Goal: Participate in discussion: Engage in conversation with other users on a specific topic

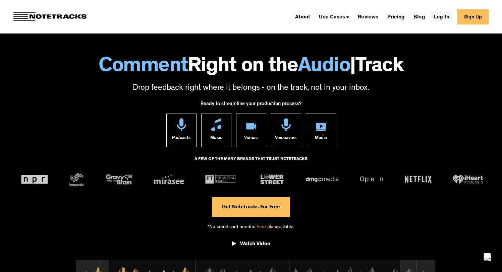
click at [448, 14] on link "Log In" at bounding box center [441, 16] width 21 height 11
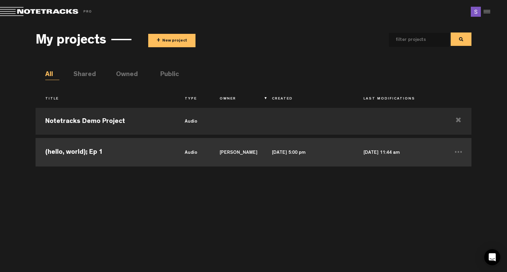
click at [130, 151] on td "(hello, world); Ep 1" at bounding box center [106, 152] width 140 height 30
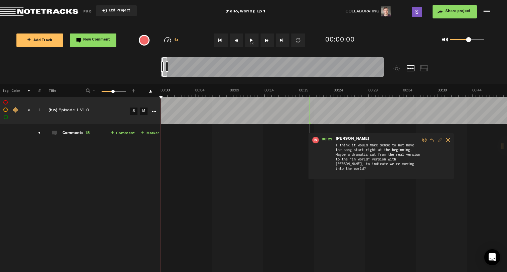
click at [31, 111] on td "1" at bounding box center [36, 110] width 10 height 27
click at [28, 110] on div "comments, stamps & drawings" at bounding box center [26, 110] width 10 height 7
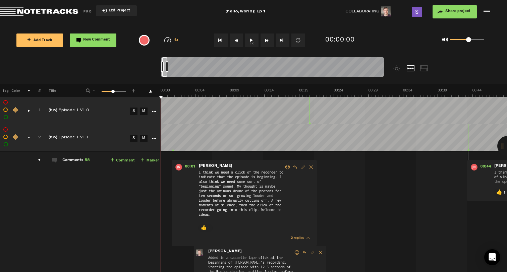
click at [30, 137] on div "comments, stamps & drawings" at bounding box center [26, 138] width 10 height 7
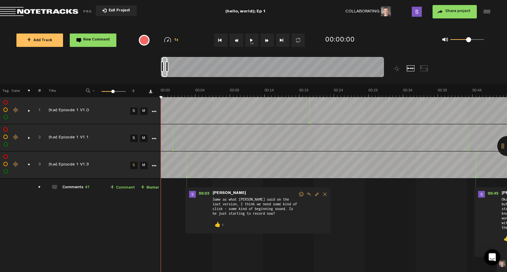
click at [29, 165] on div "comments, stamps & drawings" at bounding box center [26, 165] width 10 height 7
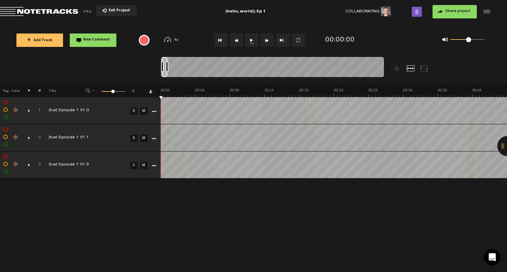
click at [53, 43] on button "+ Add Track" at bounding box center [39, 40] width 47 height 13
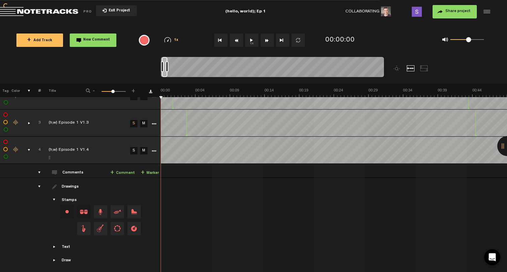
scroll to position [42, 0]
click at [39, 171] on div "comments" at bounding box center [37, 173] width 10 height 7
click at [39, 185] on div "drawings" at bounding box center [37, 187] width 10 height 7
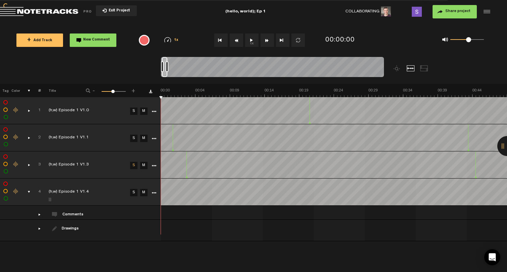
scroll to position [0, 0]
click at [145, 166] on link "M" at bounding box center [143, 165] width 7 height 7
click at [144, 137] on link "M" at bounding box center [143, 138] width 7 height 7
click at [144, 112] on link "M" at bounding box center [143, 111] width 7 height 7
click at [135, 166] on link "S" at bounding box center [133, 165] width 7 height 7
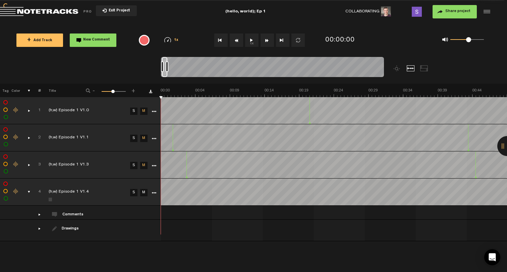
click at [134, 193] on link "S" at bounding box center [133, 192] width 7 height 7
click at [38, 214] on div "comments" at bounding box center [37, 214] width 10 height 7
drag, startPoint x: 168, startPoint y: 70, endPoint x: 214, endPoint y: 66, distance: 46.1
click at [214, 66] on div at bounding box center [213, 66] width 3 height 11
click at [30, 164] on div "comments, stamps & drawings" at bounding box center [26, 165] width 10 height 7
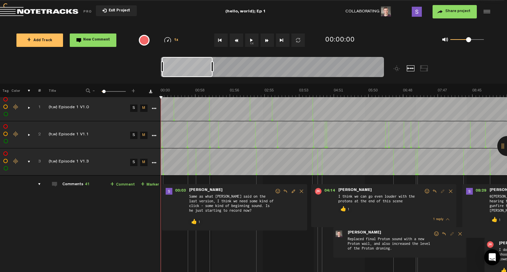
scroll to position [4, 0]
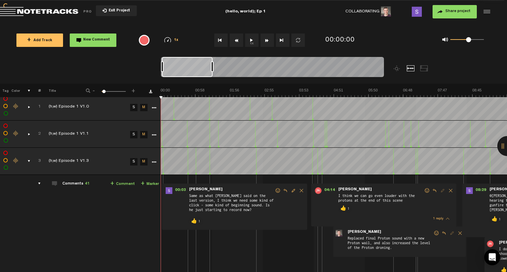
click at [255, 40] on button "1x" at bounding box center [251, 40] width 13 height 13
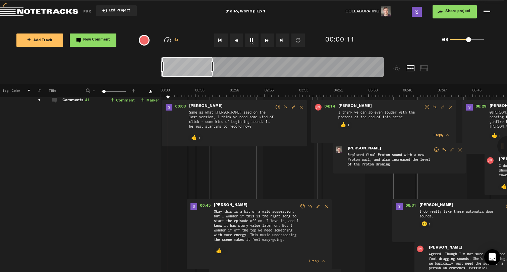
scroll to position [52, 0]
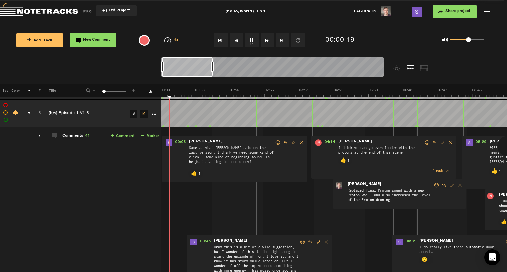
click at [278, 143] on span at bounding box center [278, 143] width 7 height 5
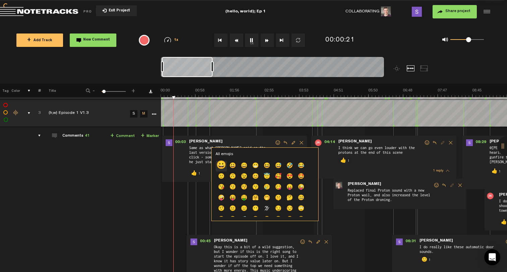
click at [221, 166] on p "😀" at bounding box center [221, 166] width 11 height 11
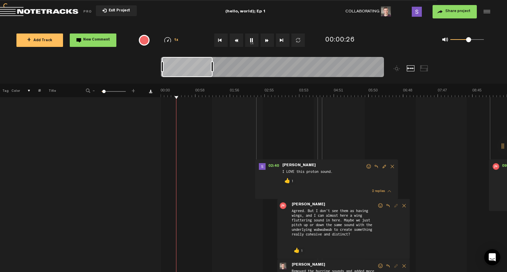
scroll to position [632, 0]
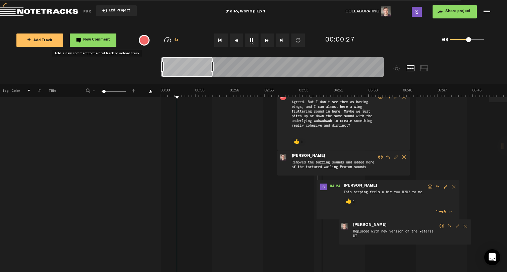
click at [100, 39] on span "New Comment" at bounding box center [96, 40] width 27 height 4
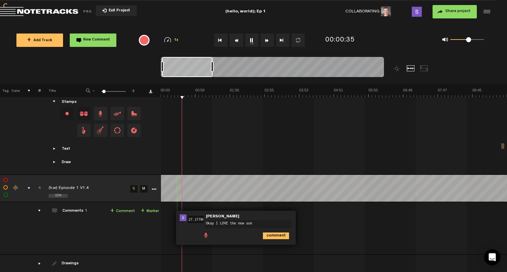
type textarea "Okay I LOVE the new song"
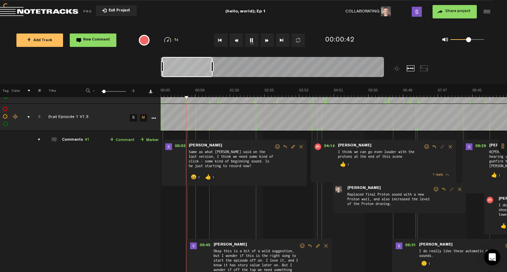
scroll to position [127, 1]
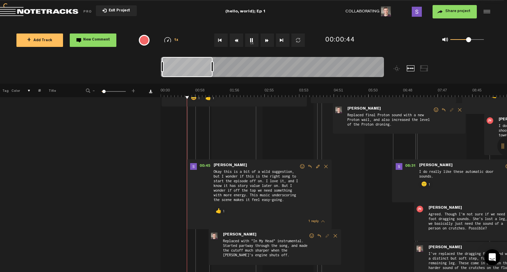
click at [301, 167] on span at bounding box center [302, 166] width 7 height 5
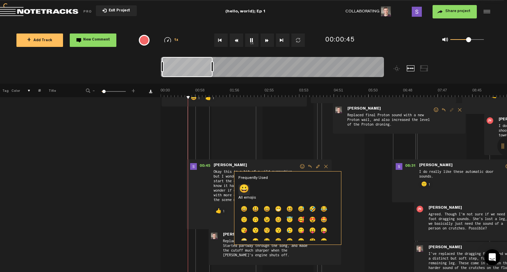
click at [245, 190] on p "😀" at bounding box center [244, 190] width 11 height 11
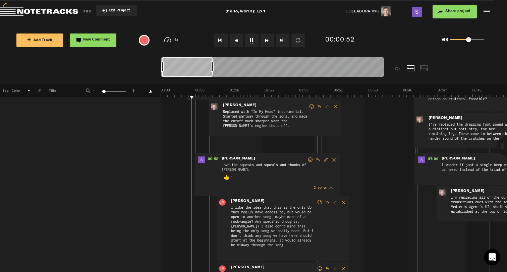
scroll to position [290, 0]
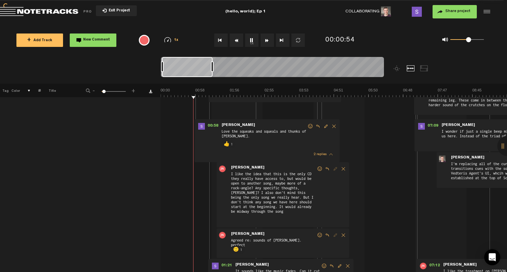
click at [310, 126] on span at bounding box center [310, 126] width 7 height 5
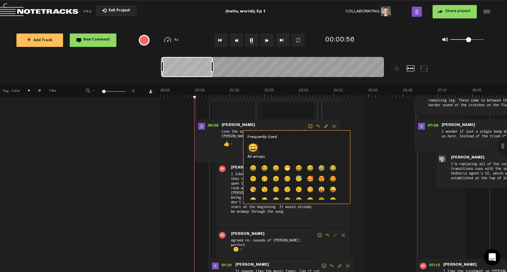
click at [254, 147] on p "😀" at bounding box center [253, 149] width 11 height 11
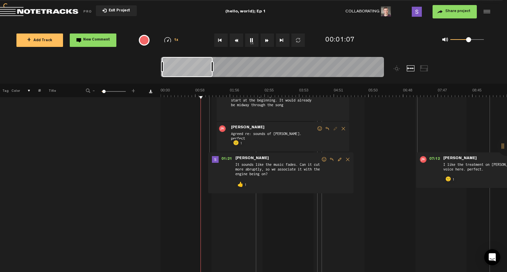
scroll to position [400, 0]
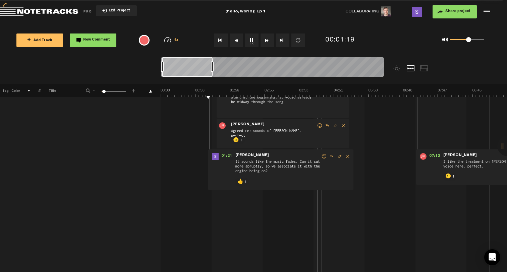
click at [324, 158] on span at bounding box center [324, 156] width 7 height 5
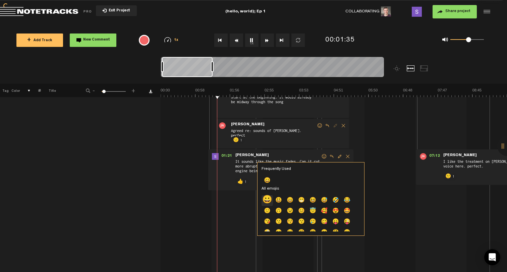
click at [267, 201] on p "😀" at bounding box center [267, 201] width 11 height 11
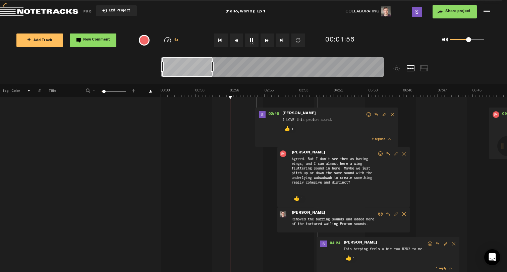
scroll to position [570, 0]
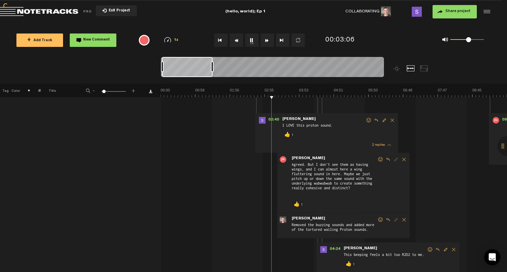
click at [254, 38] on button "1x" at bounding box center [251, 40] width 13 height 13
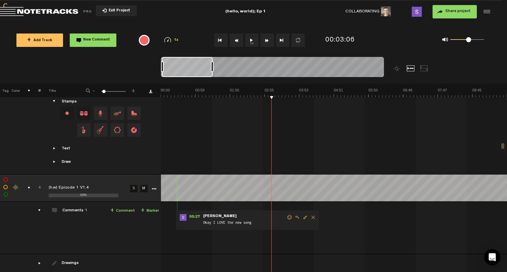
scroll to position [1103, 0]
click at [99, 43] on button "New Comment" at bounding box center [93, 40] width 47 height 13
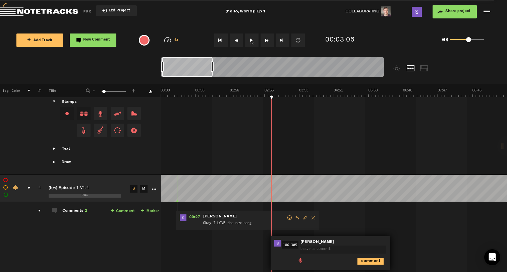
type textarea "F"
type textarea "Seems like the protons aren't as loud as they were? Or maybe they start later?"
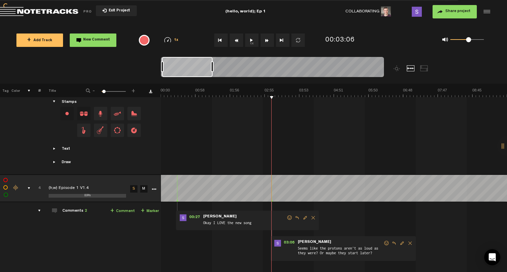
click at [251, 37] on button "1x" at bounding box center [251, 40] width 13 height 13
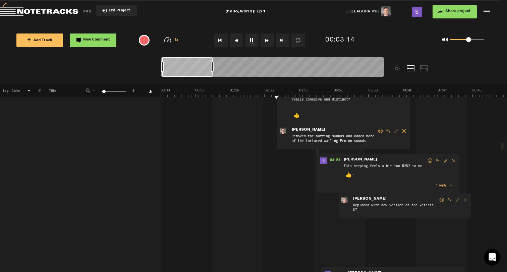
scroll to position [0, 0]
click at [248, 40] on button "1x" at bounding box center [251, 40] width 13 height 13
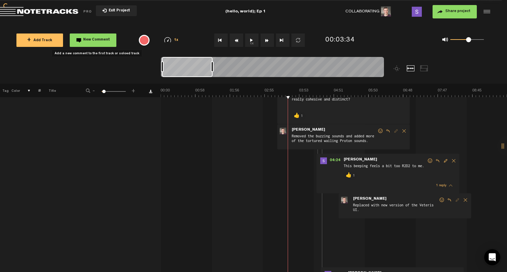
click at [101, 42] on button "New Comment" at bounding box center [93, 40] width 47 height 13
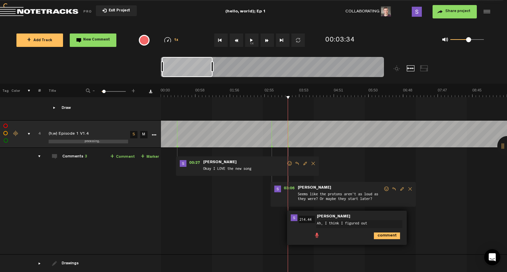
type textarea "Ah, I think I figured out w"
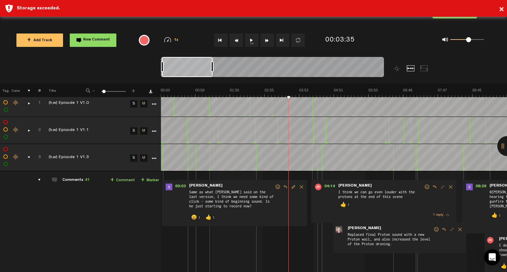
scroll to position [0, 0]
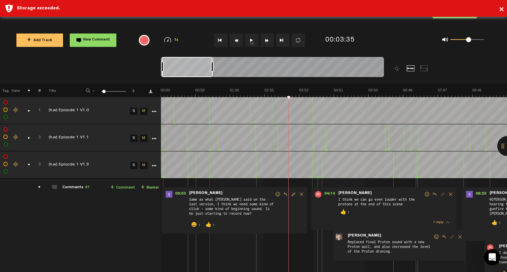
click at [39, 188] on div "comments" at bounding box center [37, 187] width 10 height 7
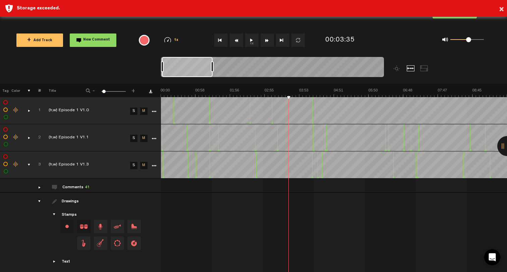
scroll to position [14, 0]
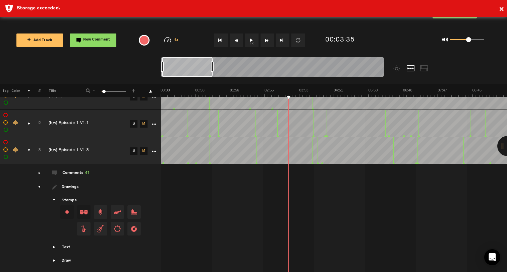
click at [40, 185] on div "drawings" at bounding box center [37, 187] width 10 height 7
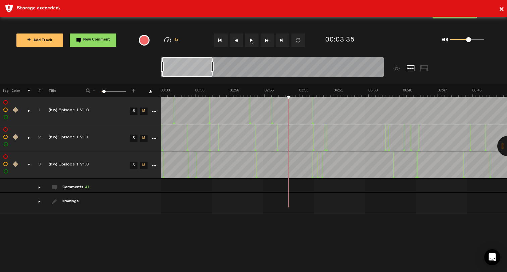
scroll to position [0, 0]
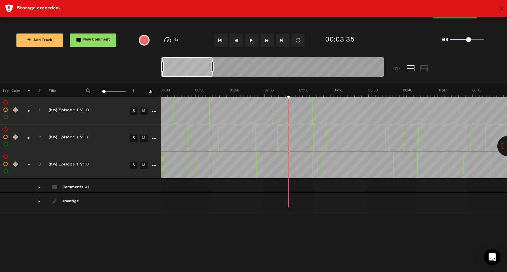
click at [500, 9] on button "×" at bounding box center [501, 9] width 5 height 13
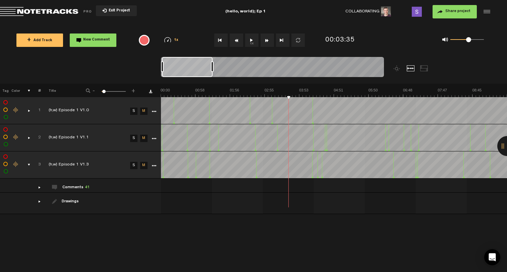
click at [155, 112] on icon "More" at bounding box center [154, 111] width 5 height 5
click at [29, 110] on div "comments, stamps & drawings" at bounding box center [26, 110] width 10 height 7
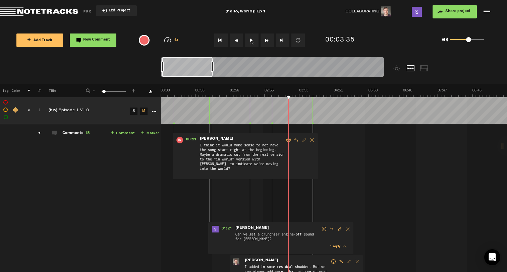
click at [152, 112] on icon "More" at bounding box center [154, 111] width 5 height 5
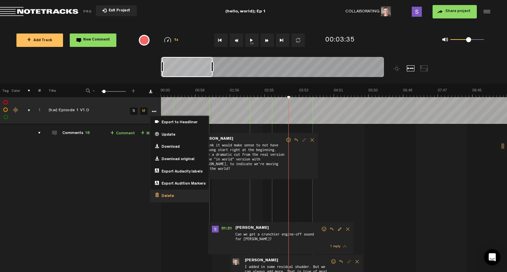
click at [182, 193] on div "Delete" at bounding box center [179, 196] width 58 height 12
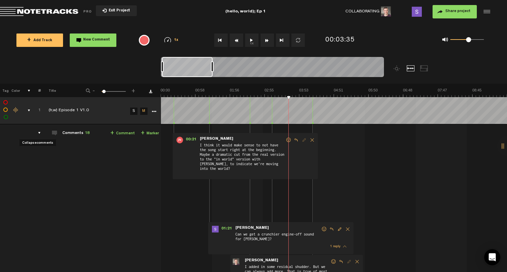
click at [39, 134] on div "comments" at bounding box center [37, 133] width 10 height 7
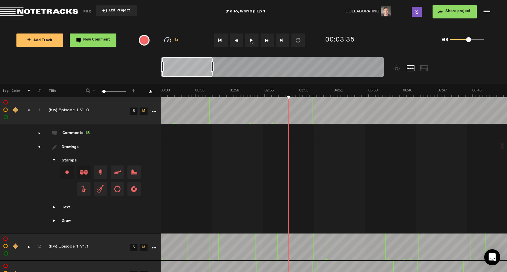
click at [39, 146] on div "drawings" at bounding box center [37, 147] width 10 height 7
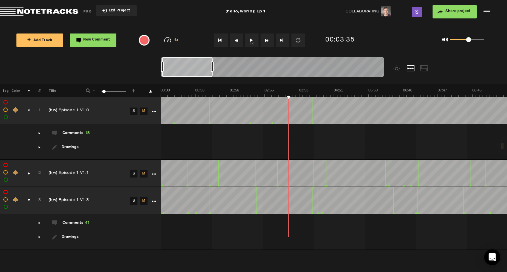
click at [29, 109] on div "comments, stamps & drawings" at bounding box center [26, 110] width 10 height 7
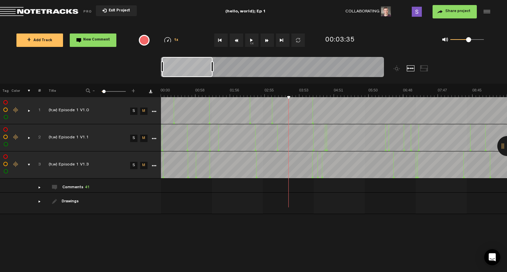
click at [153, 111] on icon "More" at bounding box center [154, 111] width 5 height 5
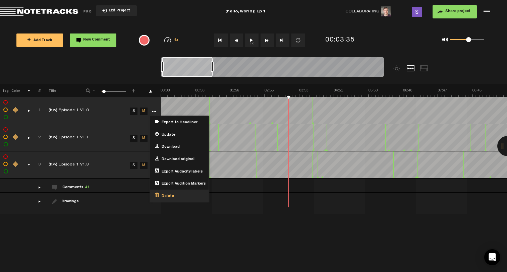
click at [162, 196] on span "Delete" at bounding box center [166, 197] width 15 height 6
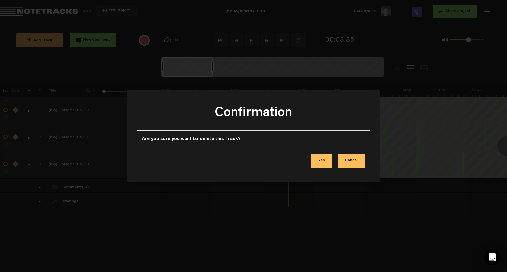
click at [324, 161] on button "Yes" at bounding box center [321, 161] width 21 height 13
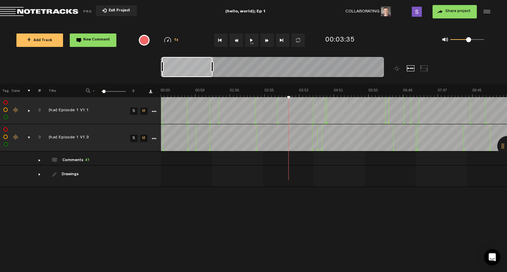
click at [50, 36] on button "+ Add Track" at bounding box center [39, 40] width 47 height 13
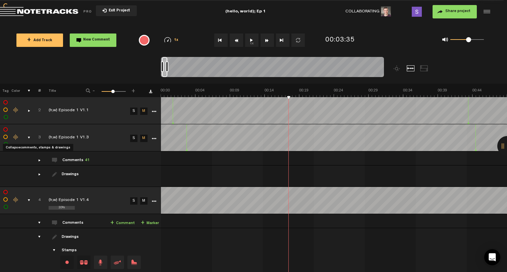
click at [28, 138] on div "comments, stamps & drawings" at bounding box center [26, 138] width 10 height 7
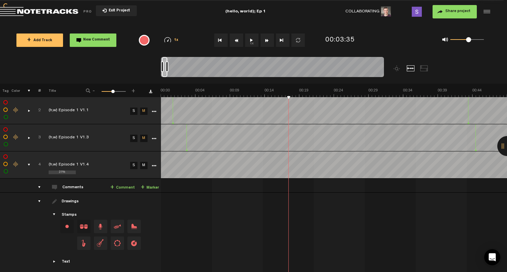
click at [30, 138] on div "comments, stamps & drawings" at bounding box center [26, 138] width 10 height 7
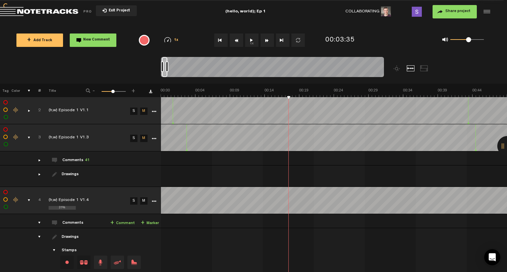
click at [39, 220] on div "comments" at bounding box center [37, 223] width 10 height 7
click at [39, 160] on div "comments" at bounding box center [37, 160] width 10 height 7
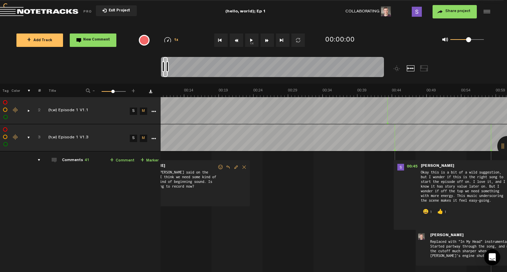
scroll to position [0, 5]
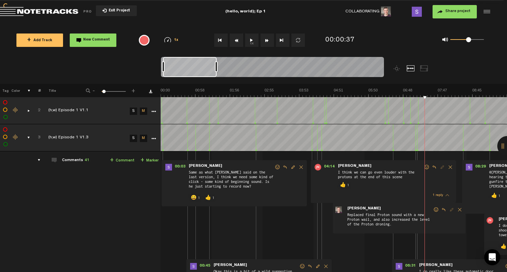
scroll to position [0, 7]
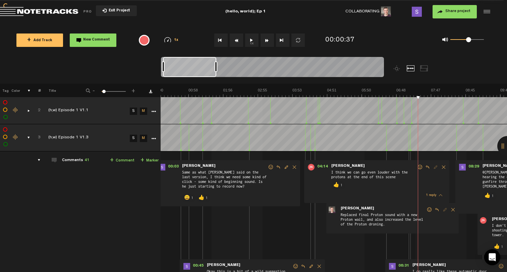
drag, startPoint x: 168, startPoint y: 69, endPoint x: 216, endPoint y: 68, distance: 48.7
click at [216, 68] on div at bounding box center [216, 66] width 3 height 11
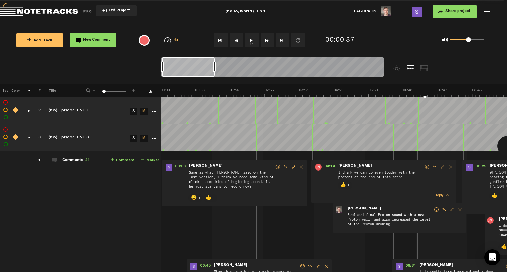
scroll to position [0, 0]
drag, startPoint x: 169, startPoint y: 97, endPoint x: 143, endPoint y: 97, distance: 26.2
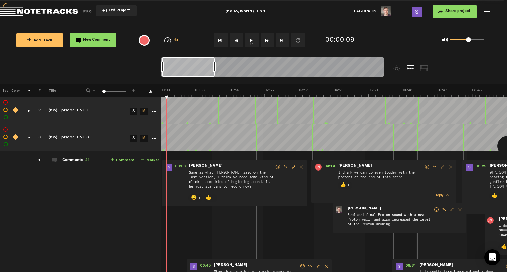
click at [221, 40] on button "Go to beginning" at bounding box center [220, 40] width 13 height 13
click at [252, 41] on button "1x" at bounding box center [251, 40] width 13 height 13
click at [104, 38] on span "New Comment" at bounding box center [96, 40] width 27 height 4
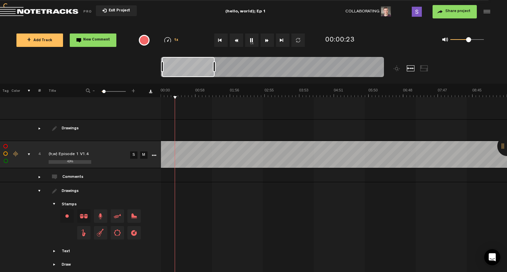
scroll to position [1036, 0]
click at [133, 153] on link "S" at bounding box center [133, 155] width 7 height 7
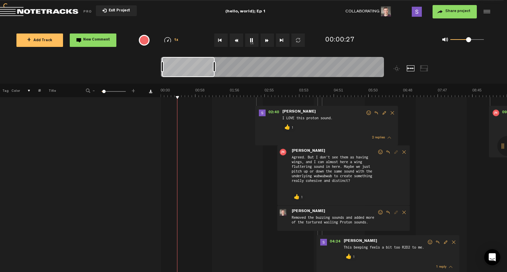
scroll to position [396, 0]
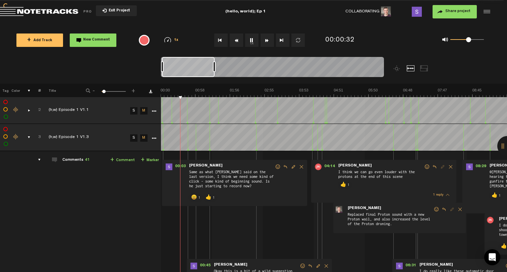
click at [109, 40] on span "New Comment" at bounding box center [96, 40] width 27 height 4
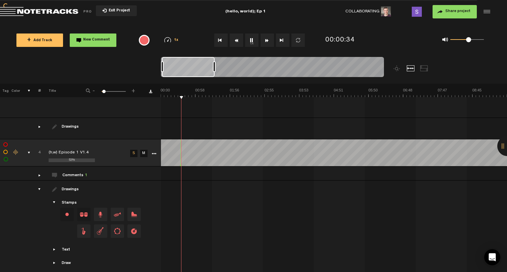
scroll to position [1036, 0]
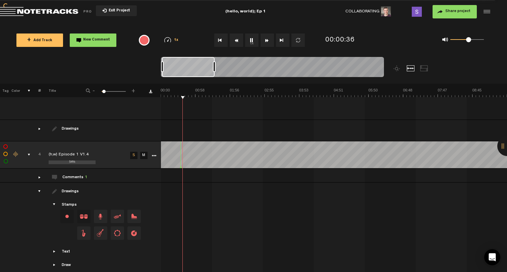
click at [39, 174] on div "comments" at bounding box center [37, 177] width 10 height 7
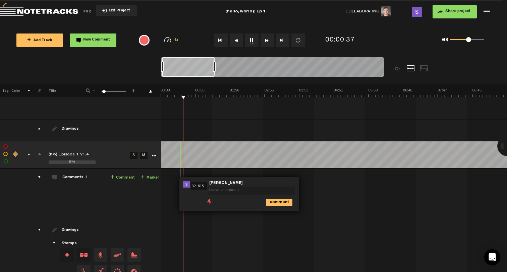
click at [241, 188] on textarea at bounding box center [252, 191] width 86 height 8
type textarea "Okay this music is amazing. Great start."
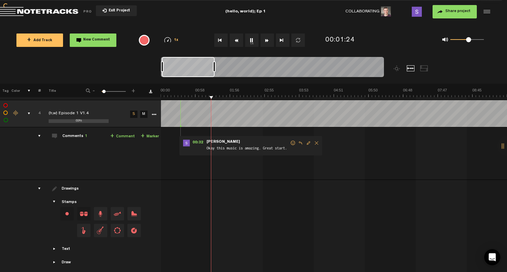
scroll to position [1076, 0]
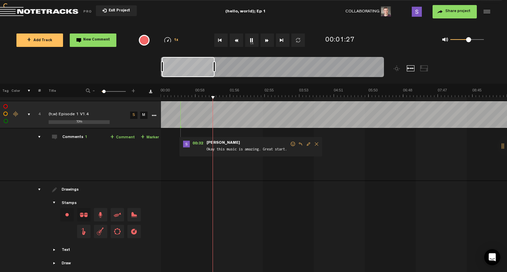
click at [39, 187] on div "drawings" at bounding box center [37, 190] width 10 height 7
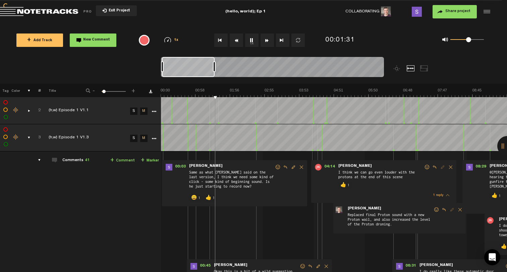
scroll to position [0, 0]
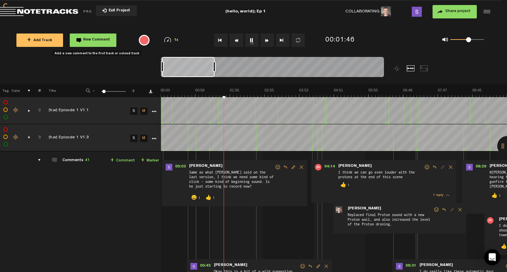
click at [99, 42] on span "New Comment" at bounding box center [96, 40] width 27 height 4
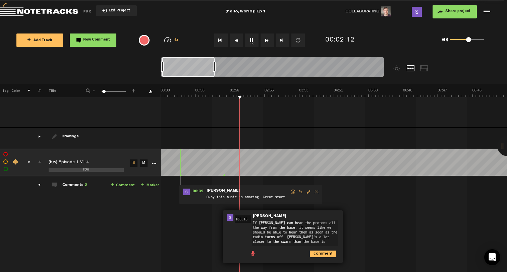
type textarea "If [PERSON_NAME] can hear the protons all the way from the base, it seems like …"
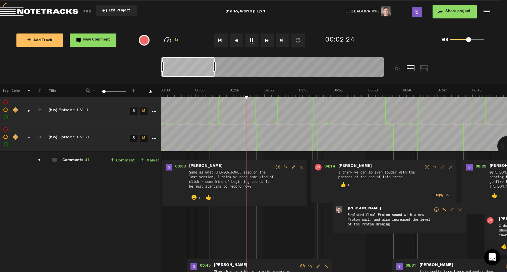
scroll to position [70, 0]
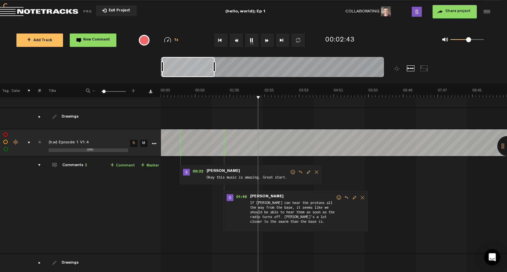
scroll to position [1048, 0]
click at [104, 39] on span "New Comment" at bounding box center [96, 40] width 27 height 4
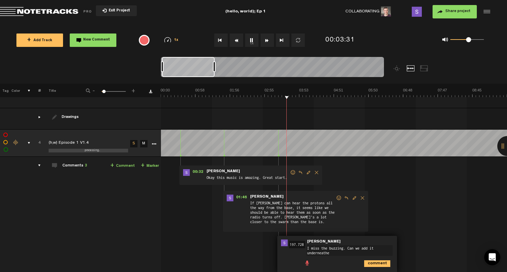
scroll to position [0, 0]
type textarea "I miss the buzzing. Can we add it underneath these sounds? @Jayda?"
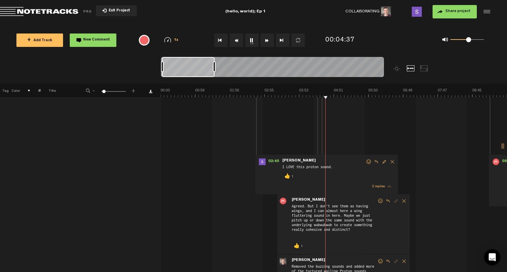
scroll to position [612, 0]
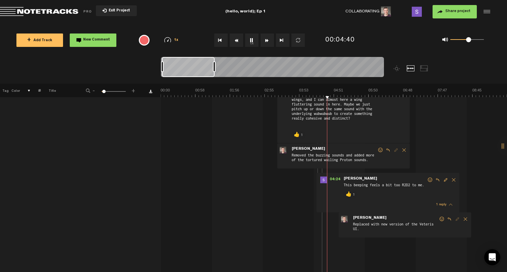
click at [429, 180] on span at bounding box center [430, 180] width 7 height 5
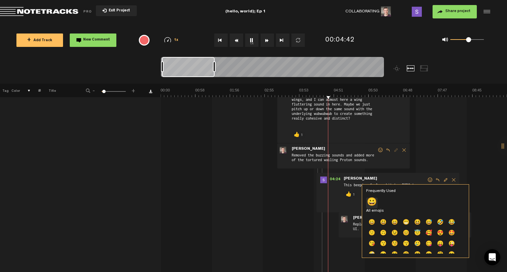
click at [372, 204] on p "😀" at bounding box center [371, 203] width 11 height 11
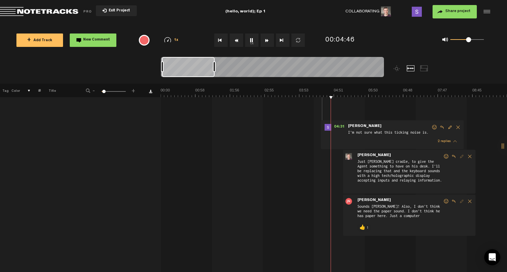
scroll to position [774, 0]
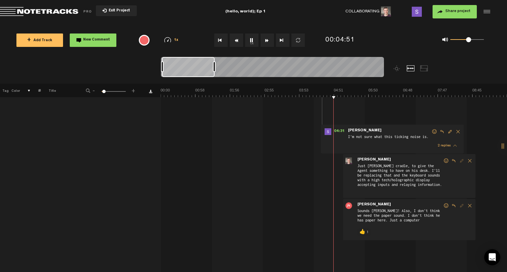
click at [434, 131] on span at bounding box center [434, 131] width 7 height 5
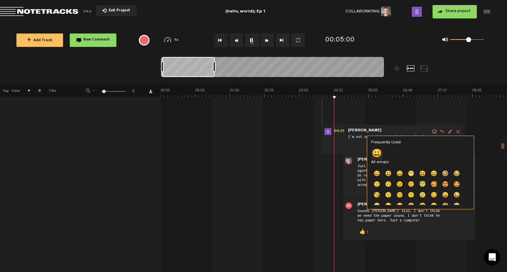
click at [377, 152] on li "😀" at bounding box center [376, 154] width 11 height 11
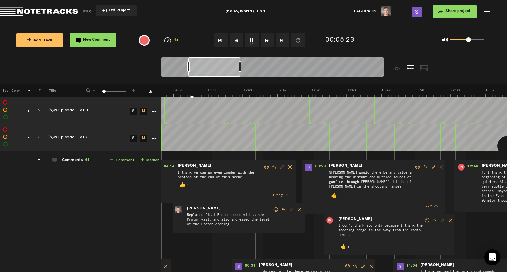
scroll to position [0, 169]
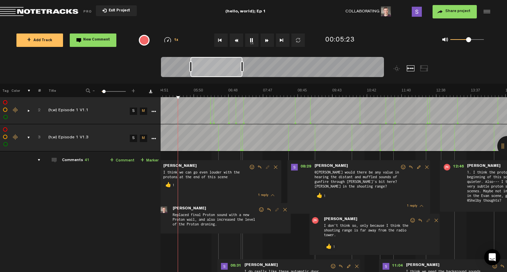
drag, startPoint x: 197, startPoint y: 66, endPoint x: 226, endPoint y: 64, distance: 29.3
click at [226, 64] on div at bounding box center [217, 67] width 52 height 20
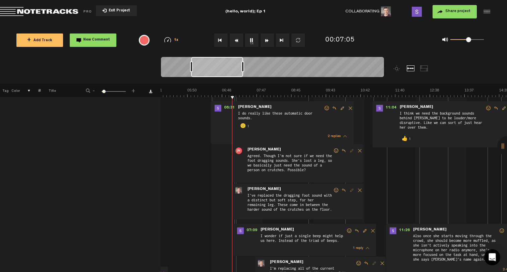
scroll to position [200, 1]
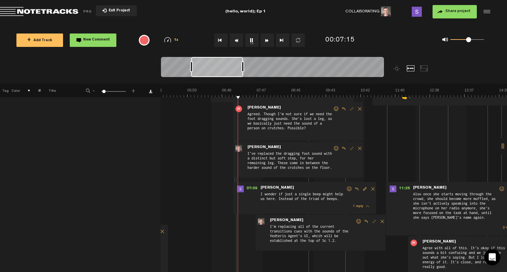
click at [350, 189] on span at bounding box center [349, 189] width 7 height 5
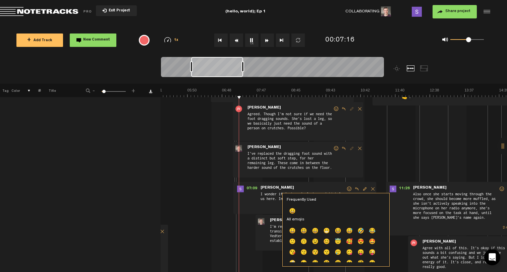
click at [293, 210] on li "😀" at bounding box center [292, 212] width 11 height 11
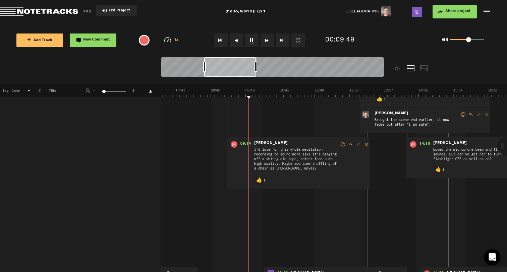
scroll to position [622, 1]
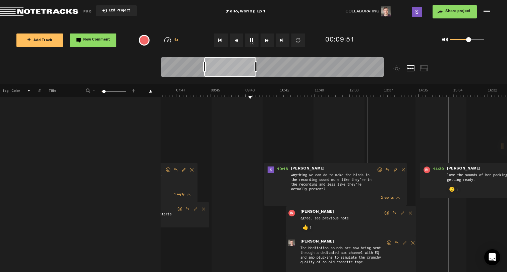
click at [379, 171] on span at bounding box center [380, 170] width 7 height 5
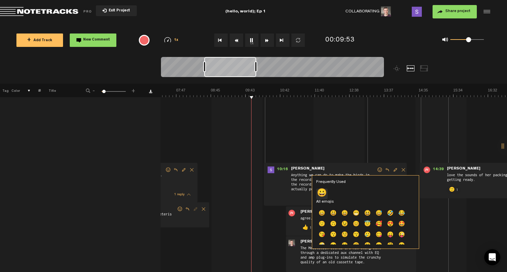
click at [322, 194] on p "😀" at bounding box center [321, 194] width 11 height 11
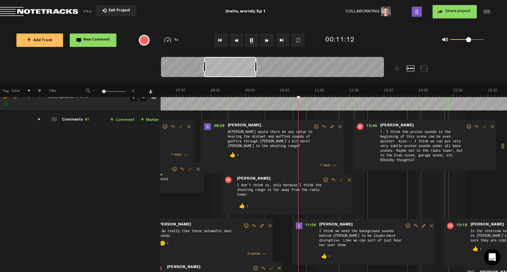
scroll to position [41, 5]
click at [405, 227] on span at bounding box center [408, 226] width 7 height 5
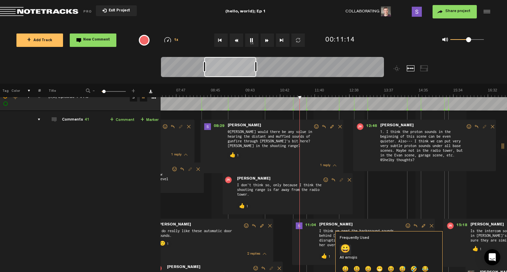
click at [346, 250] on p "😀" at bounding box center [345, 250] width 11 height 11
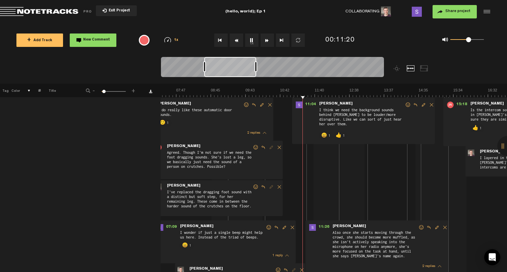
scroll to position [169, 5]
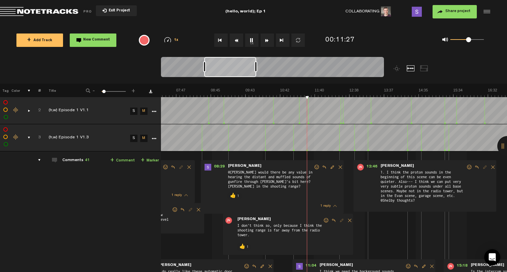
scroll to position [0, 262]
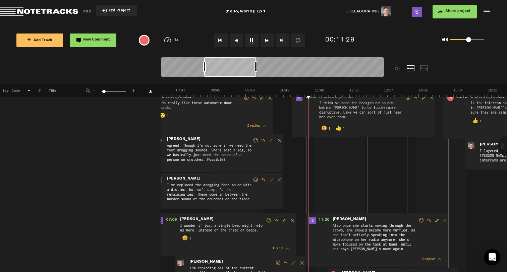
click at [418, 221] on span at bounding box center [421, 220] width 7 height 5
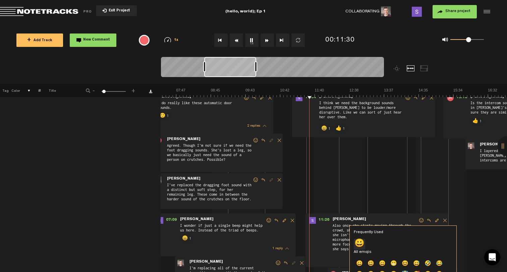
click at [361, 245] on li "😀" at bounding box center [359, 244] width 11 height 11
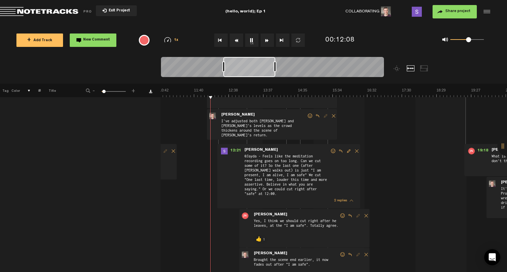
scroll to position [388, 5]
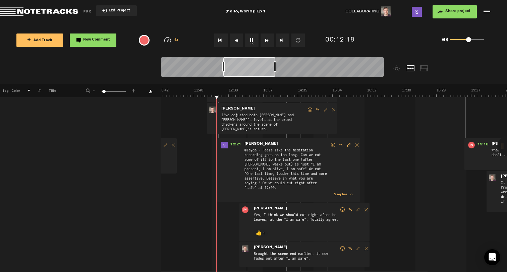
click at [330, 146] on span at bounding box center [333, 145] width 7 height 5
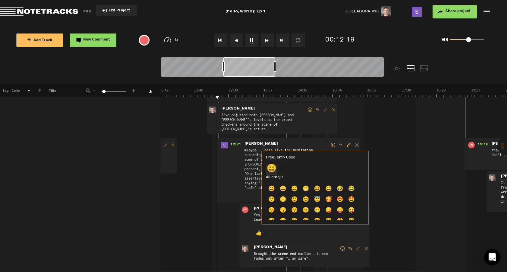
click at [272, 171] on li "😀" at bounding box center [271, 169] width 11 height 11
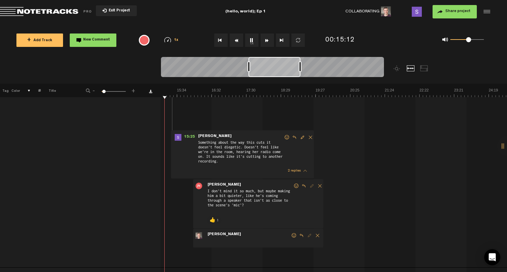
scroll to position [931, 5]
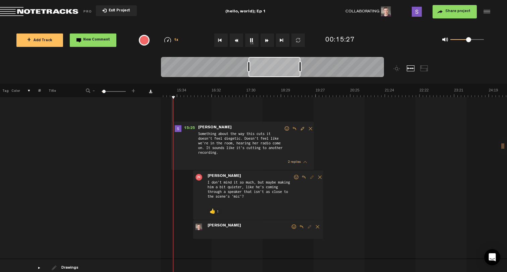
click at [284, 129] on span at bounding box center [287, 128] width 7 height 5
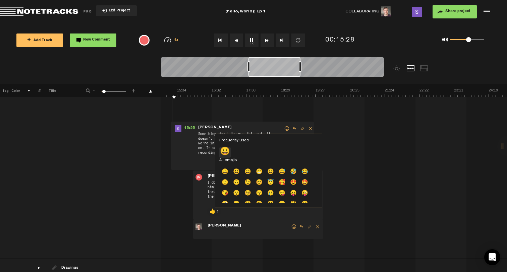
click at [227, 153] on li "😀" at bounding box center [224, 152] width 11 height 11
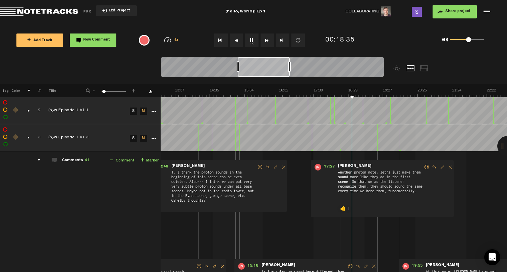
scroll to position [0, 4]
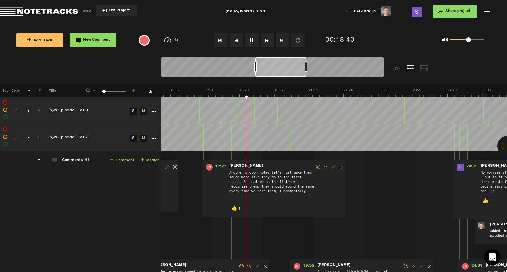
drag, startPoint x: 274, startPoint y: 71, endPoint x: 292, endPoint y: 69, distance: 17.9
click at [292, 69] on div at bounding box center [280, 67] width 51 height 20
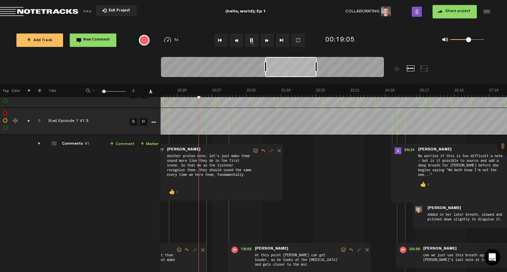
scroll to position [48, 5]
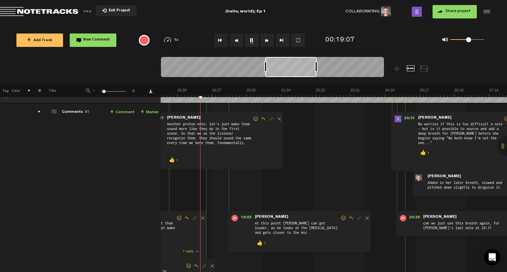
click at [98, 42] on button "New Comment" at bounding box center [93, 40] width 47 height 13
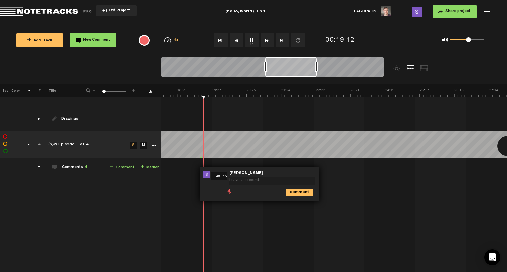
click at [251, 177] on textarea at bounding box center [272, 181] width 86 height 8
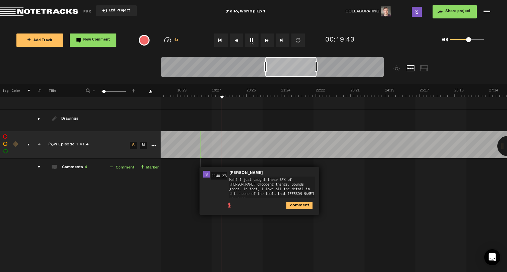
type textarea "Hah! I just caught these SFX of [PERSON_NAME] dropping things. Sounds great. In…"
click at [295, 203] on icon "comment" at bounding box center [299, 206] width 26 height 7
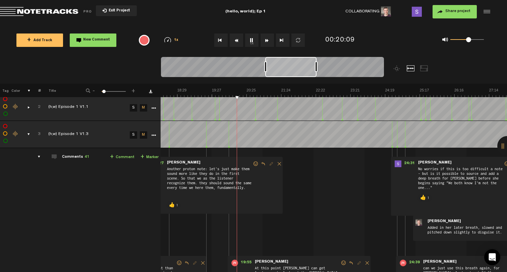
scroll to position [0, 5]
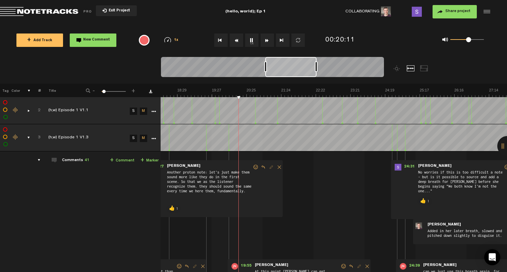
click at [356, 93] on img at bounding box center [212, 92] width 1386 height 9
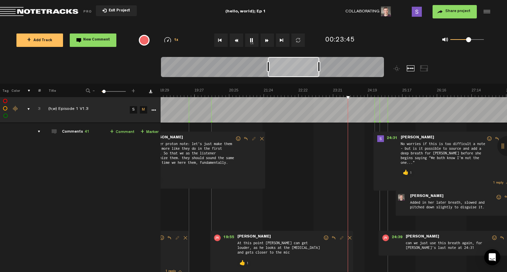
scroll to position [29, 2]
click at [315, 93] on img at bounding box center [195, 92] width 1386 height 9
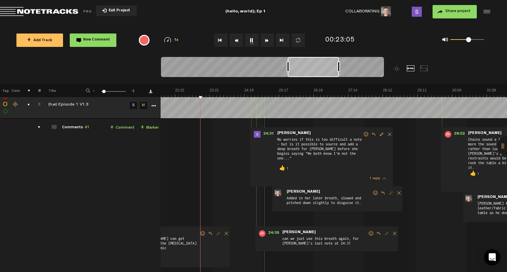
scroll to position [23, 5]
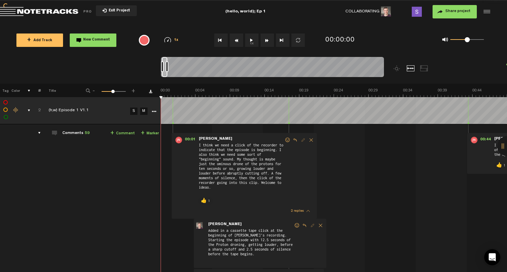
click at [30, 112] on div "comments, stamps & drawings" at bounding box center [26, 110] width 10 height 7
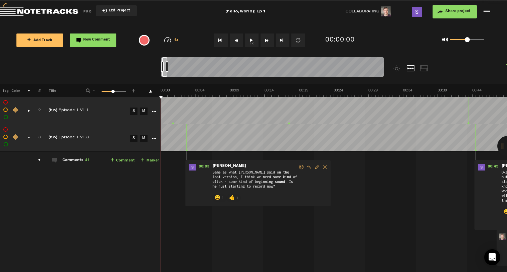
click at [29, 139] on div "comments, stamps & drawings" at bounding box center [26, 138] width 10 height 7
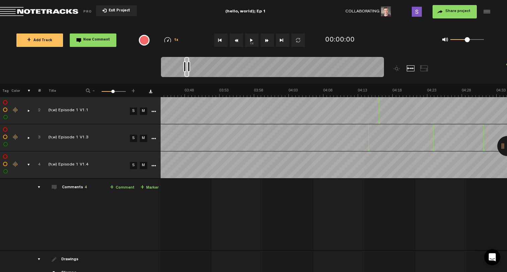
scroll to position [0, 1650]
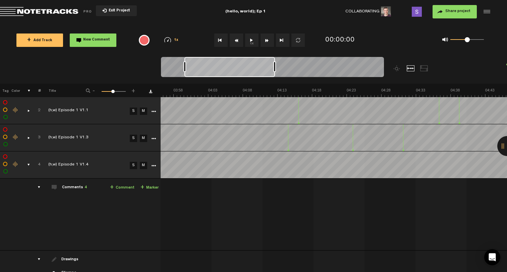
drag, startPoint x: 190, startPoint y: 69, endPoint x: 291, endPoint y: 67, distance: 100.6
click at [276, 67] on div at bounding box center [274, 66] width 3 height 11
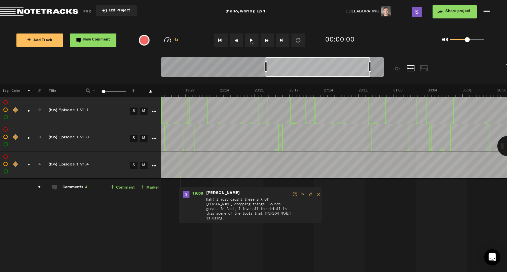
scroll to position [0, 0]
click at [27, 137] on div "comments, stamps & drawings" at bounding box center [26, 138] width 10 height 7
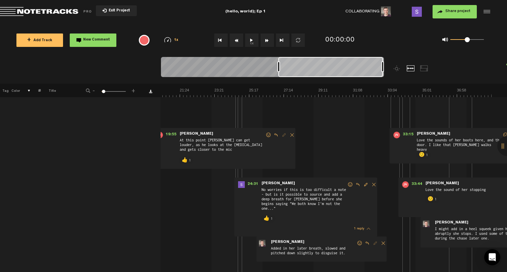
click at [236, 90] on img at bounding box center [145, 92] width 693 height 9
click at [208, 91] on img at bounding box center [145, 92] width 693 height 9
click at [255, 37] on button "1x" at bounding box center [251, 40] width 13 height 13
click at [255, 40] on button "1x" at bounding box center [251, 40] width 13 height 13
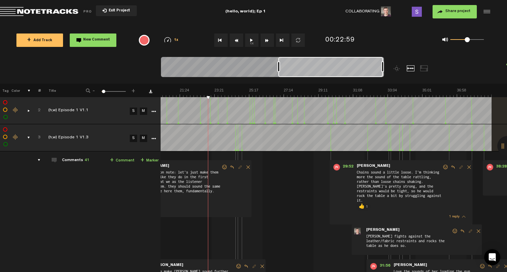
click at [145, 112] on link "M" at bounding box center [143, 111] width 7 height 7
click at [145, 139] on link "M" at bounding box center [143, 138] width 7 height 7
click at [254, 42] on button "1x" at bounding box center [251, 40] width 13 height 13
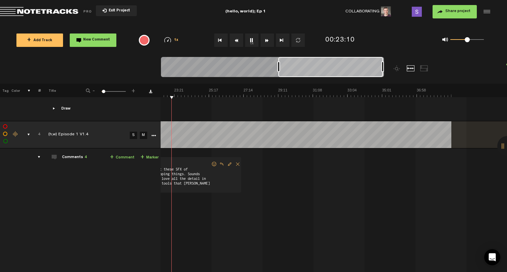
click at [134, 132] on link "S" at bounding box center [133, 135] width 7 height 7
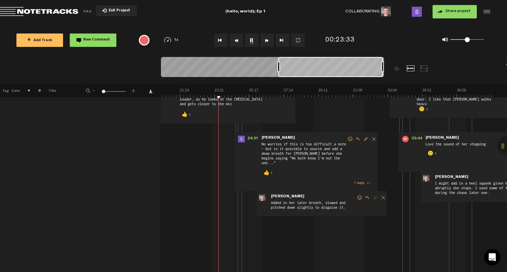
scroll to position [418, 1]
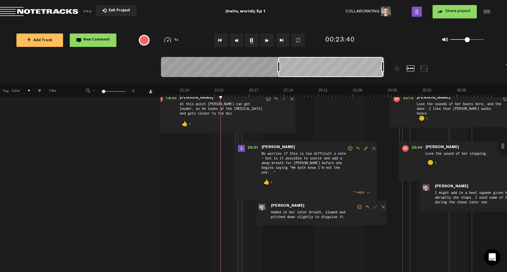
click at [180, 94] on img at bounding box center [145, 92] width 693 height 9
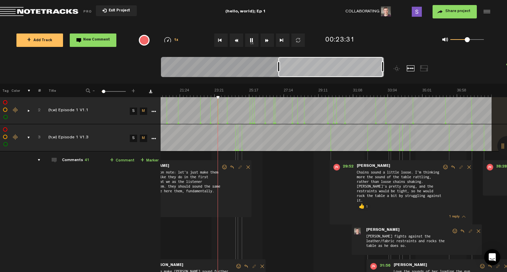
scroll to position [0, 1]
click at [249, 44] on button "1x" at bounding box center [251, 40] width 13 height 13
click at [252, 45] on button "1x" at bounding box center [251, 40] width 13 height 13
click at [134, 139] on link "S" at bounding box center [133, 138] width 7 height 7
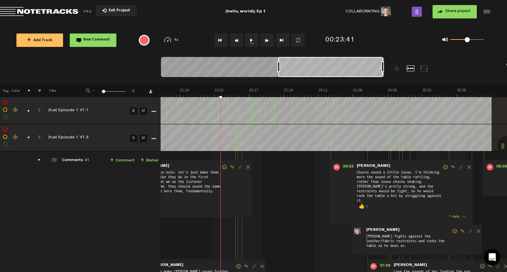
scroll to position [14, 1]
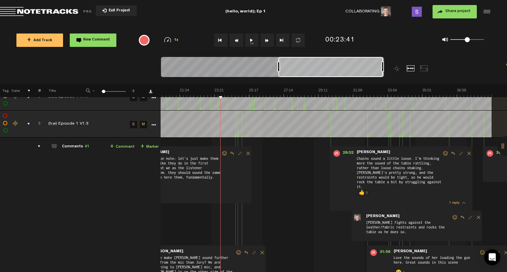
click at [144, 123] on link "M" at bounding box center [143, 124] width 7 height 7
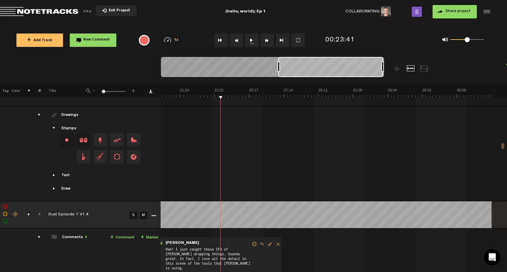
scroll to position [1450, 1]
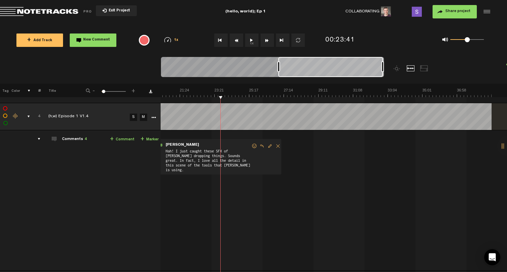
click at [142, 116] on link "M" at bounding box center [143, 117] width 7 height 7
click at [253, 42] on button "1x" at bounding box center [251, 40] width 13 height 13
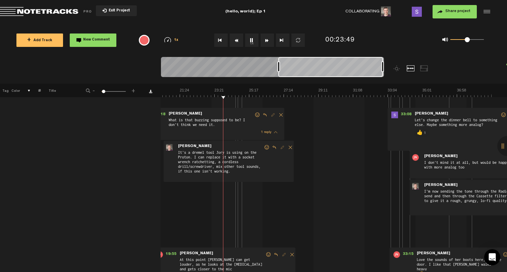
scroll to position [410, 1]
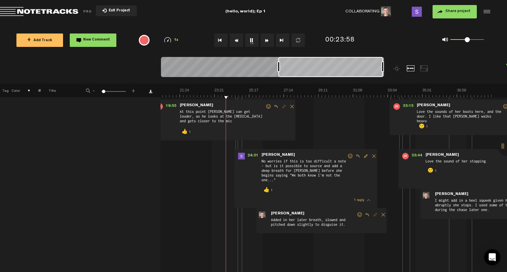
click at [251, 41] on button "1x" at bounding box center [251, 40] width 13 height 13
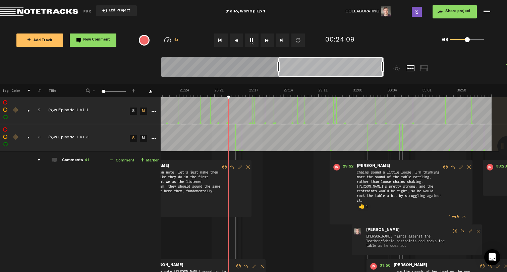
scroll to position [0, 1]
click at [251, 41] on button "1x" at bounding box center [251, 40] width 13 height 13
click at [144, 139] on link "M" at bounding box center [143, 138] width 7 height 7
click at [131, 140] on link "S" at bounding box center [133, 138] width 7 height 7
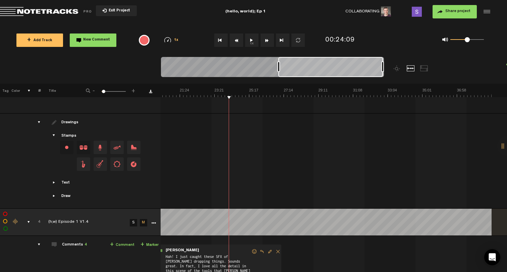
scroll to position [1344, 1]
click at [132, 220] on link "S" at bounding box center [133, 223] width 7 height 7
click at [143, 220] on link "M" at bounding box center [143, 223] width 7 height 7
click at [249, 42] on button "1x" at bounding box center [251, 40] width 13 height 13
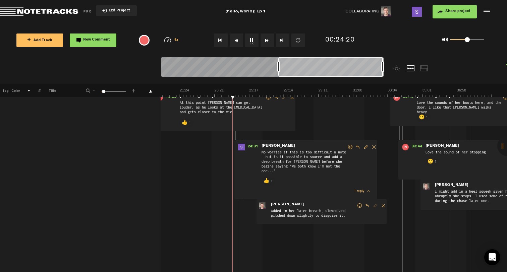
scroll to position [421, 1]
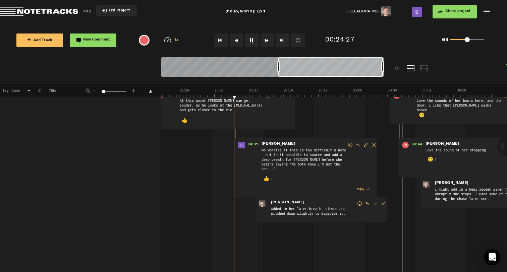
click at [252, 40] on button "1x" at bounding box center [251, 40] width 13 height 13
click at [232, 94] on img at bounding box center [145, 92] width 693 height 9
click at [249, 39] on button "1x" at bounding box center [251, 40] width 13 height 13
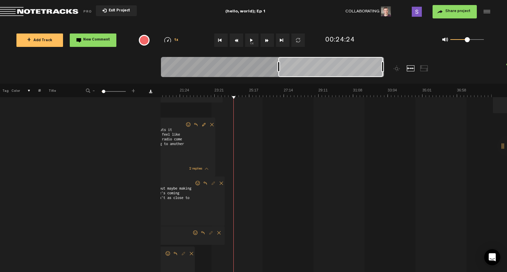
scroll to position [1182, 1]
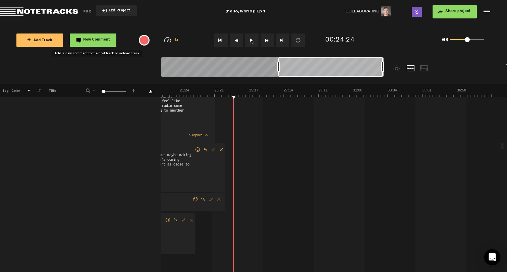
click at [97, 38] on button "New Comment" at bounding box center [93, 40] width 47 height 13
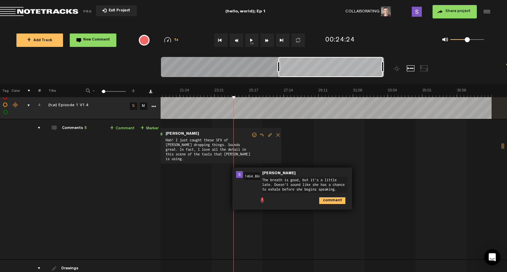
type textarea "The breath is good, but it's a little late. Doesn't sound like she has a chance…"
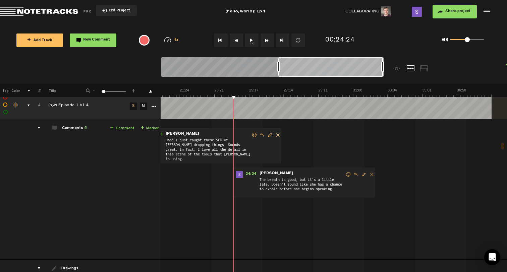
click at [249, 43] on button "1x" at bounding box center [251, 40] width 13 height 13
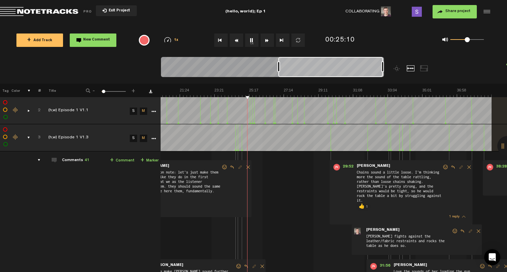
scroll to position [0, 1]
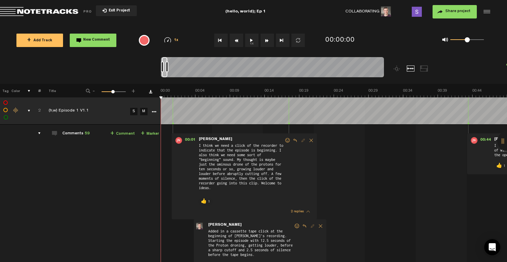
click at [28, 111] on div "comments, stamps & drawings" at bounding box center [26, 110] width 10 height 7
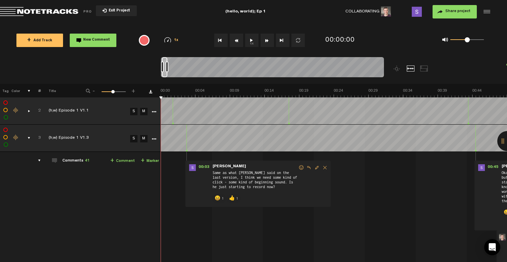
click at [29, 139] on div "comments, stamps & drawings" at bounding box center [26, 138] width 10 height 7
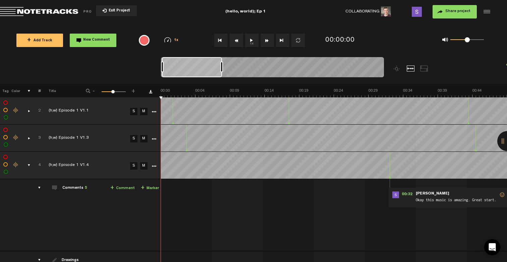
click at [223, 60] on div at bounding box center [272, 68] width 223 height 22
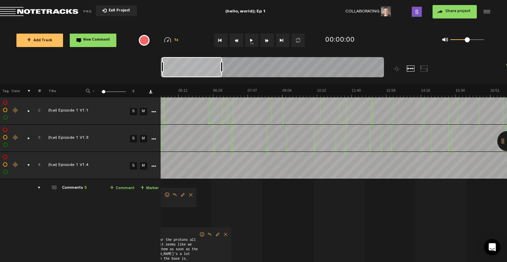
scroll to position [0, 5]
click at [23, 138] on div "comments, stamps & drawings" at bounding box center [26, 138] width 10 height 7
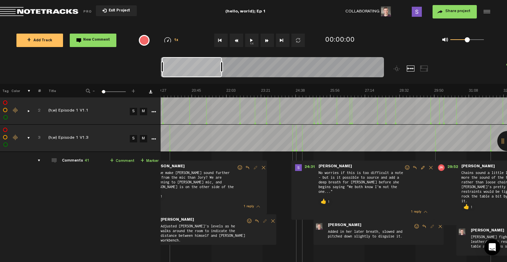
scroll to position [0, 725]
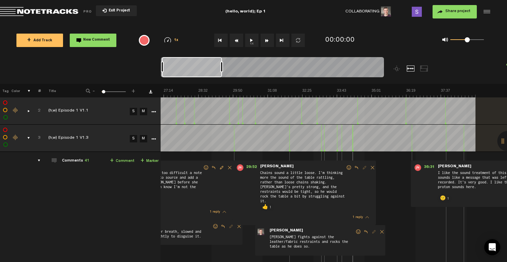
click at [140, 111] on link "M" at bounding box center [143, 111] width 7 height 7
click at [140, 139] on link "M" at bounding box center [143, 138] width 7 height 7
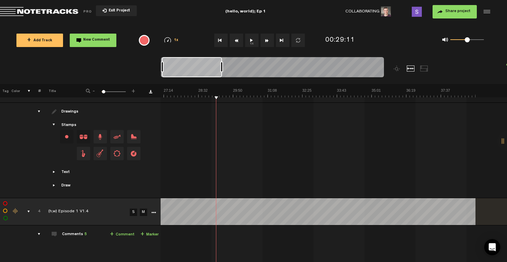
scroll to position [1247, 5]
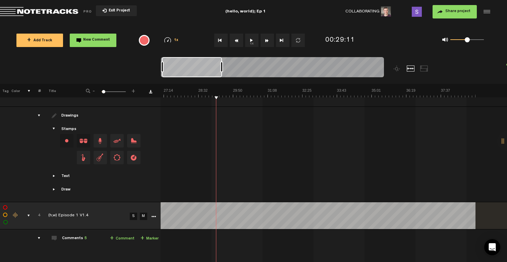
click at [34, 115] on div "drawings" at bounding box center [36, 115] width 10 height 7
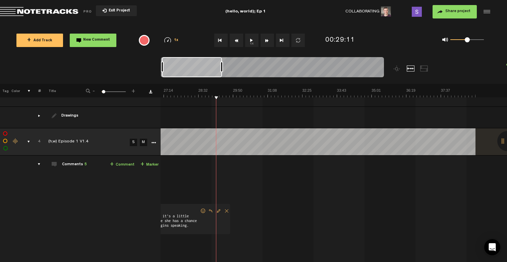
click at [130, 139] on link "S" at bounding box center [133, 142] width 7 height 7
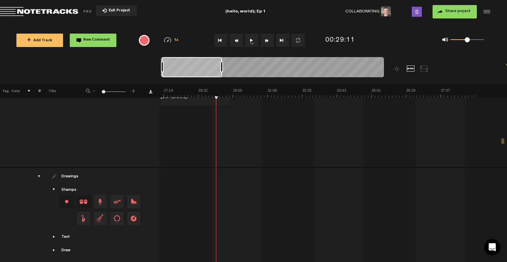
scroll to position [1373, 5]
click at [32, 176] on div "drawings" at bounding box center [36, 179] width 10 height 7
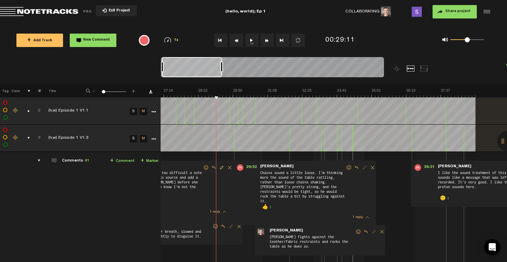
scroll to position [0, 5]
click at [255, 41] on button "1x" at bounding box center [251, 40] width 13 height 13
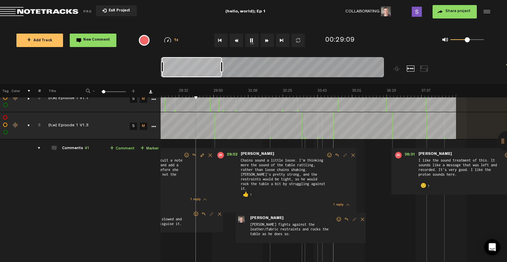
scroll to position [12, 5]
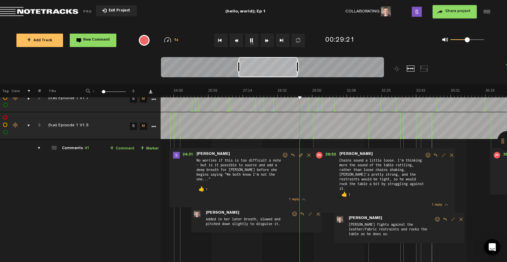
drag, startPoint x: 189, startPoint y: 67, endPoint x: 265, endPoint y: 63, distance: 76.6
click at [265, 63] on div at bounding box center [268, 67] width 59 height 20
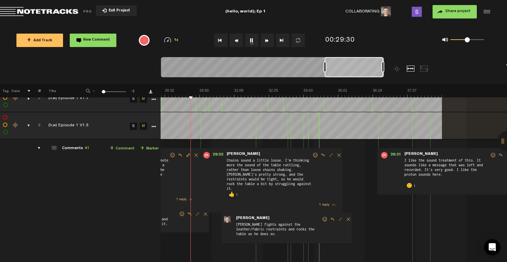
drag, startPoint x: 257, startPoint y: 69, endPoint x: 344, endPoint y: 65, distance: 87.0
click at [344, 65] on div at bounding box center [354, 67] width 59 height 20
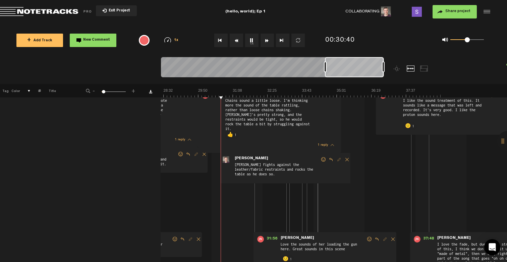
scroll to position [82, 5]
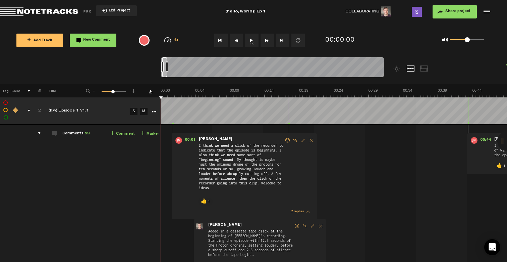
click at [146, 110] on link "M" at bounding box center [143, 111] width 7 height 7
click at [240, 59] on div at bounding box center [272, 68] width 223 height 22
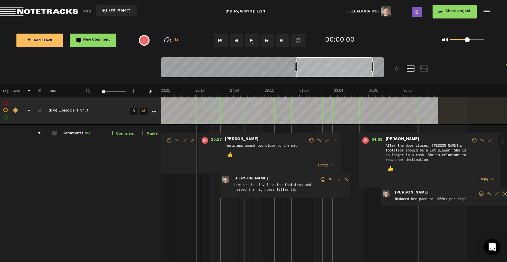
drag, startPoint x: 205, startPoint y: 69, endPoint x: 360, endPoint y: 67, distance: 154.7
click at [360, 67] on div at bounding box center [334, 67] width 77 height 20
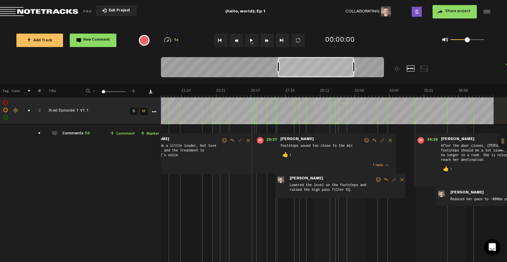
scroll to position [0, 360]
drag, startPoint x: 348, startPoint y: 65, endPoint x: 318, endPoint y: 67, distance: 29.9
click at [318, 67] on div at bounding box center [316, 67] width 76 height 20
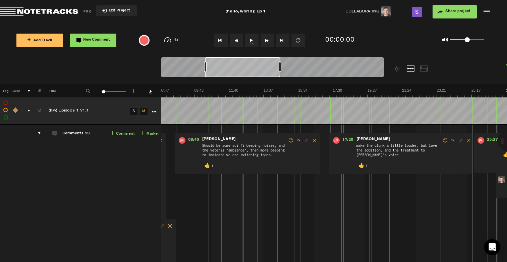
scroll to position [0, 132]
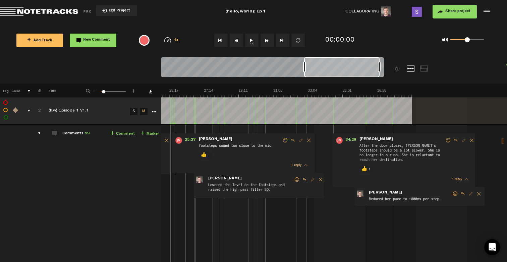
drag, startPoint x: 319, startPoint y: 66, endPoint x: 345, endPoint y: 60, distance: 26.9
click at [345, 60] on div at bounding box center [341, 67] width 75 height 20
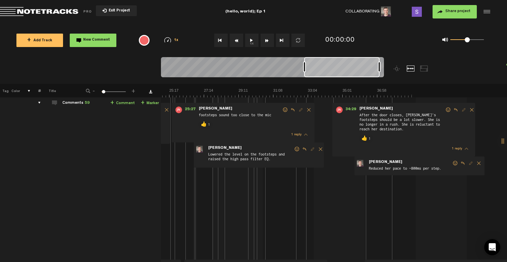
scroll to position [0, 0]
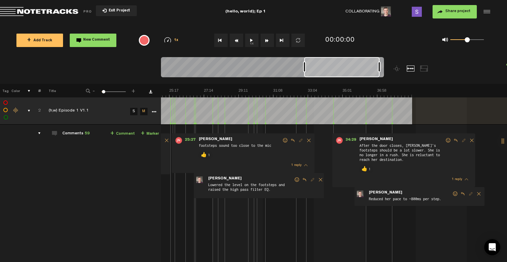
click at [39, 133] on div "comments" at bounding box center [37, 133] width 10 height 7
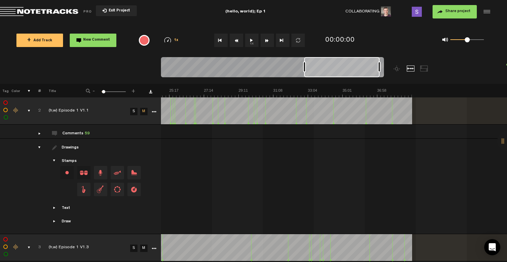
click at [29, 109] on div "comments, stamps & drawings" at bounding box center [26, 110] width 10 height 7
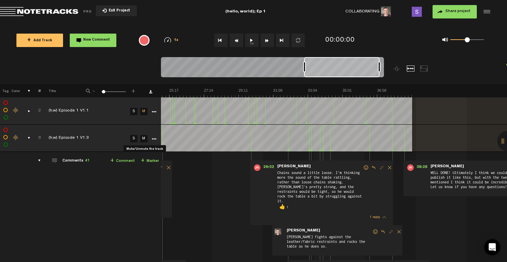
click at [144, 139] on link "M" at bounding box center [143, 138] width 7 height 7
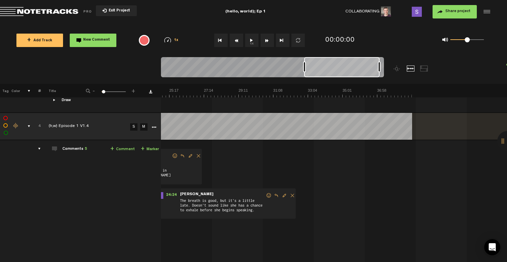
scroll to position [1446, 0]
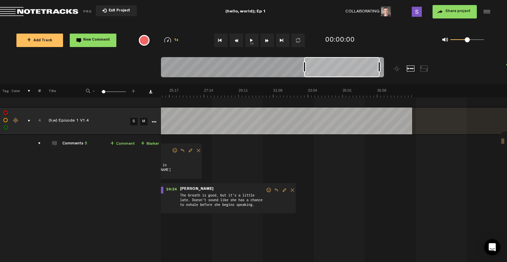
click at [134, 118] on link "S" at bounding box center [133, 121] width 7 height 7
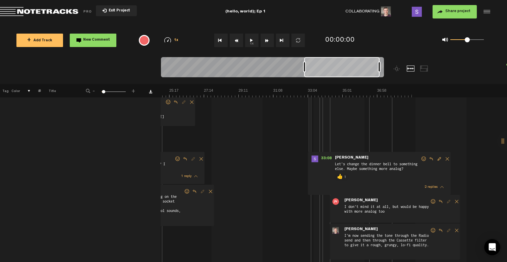
scroll to position [224, 1]
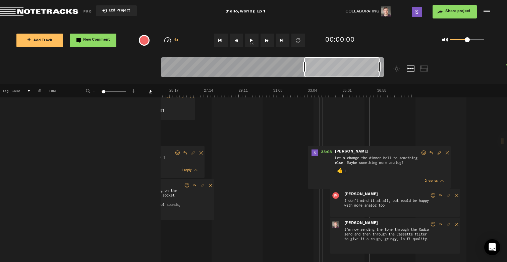
click at [305, 94] on img at bounding box center [65, 92] width 693 height 9
click at [252, 40] on button "1x" at bounding box center [251, 40] width 13 height 13
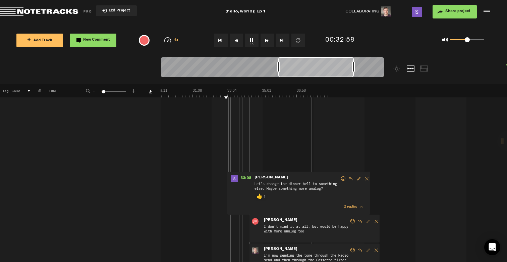
scroll to position [246, 3]
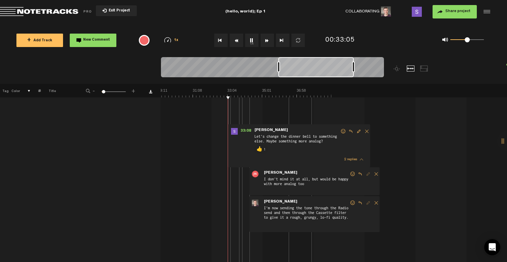
click at [341, 131] on span at bounding box center [343, 131] width 7 height 5
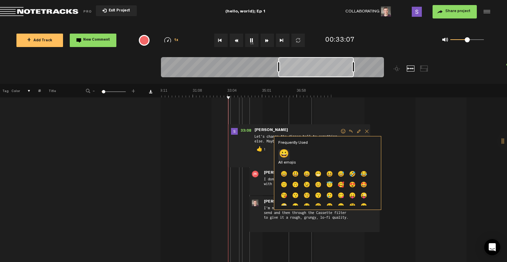
click at [284, 154] on p "😀" at bounding box center [283, 154] width 11 height 11
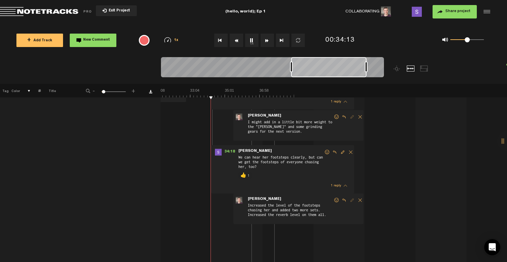
scroll to position [776, 5]
click at [324, 151] on span at bounding box center [327, 151] width 7 height 5
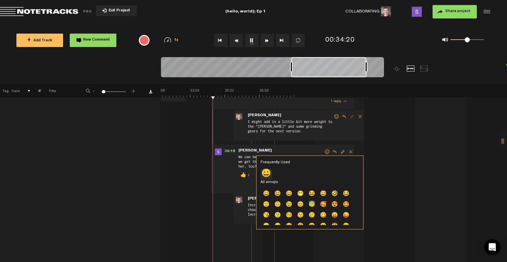
click at [269, 174] on li "😀" at bounding box center [266, 174] width 11 height 11
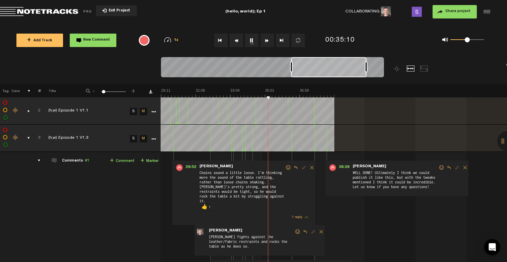
scroll to position [0, 5]
click at [253, 42] on button "1x" at bounding box center [251, 40] width 13 height 13
